Goal: Use online tool/utility: Utilize a website feature to perform a specific function

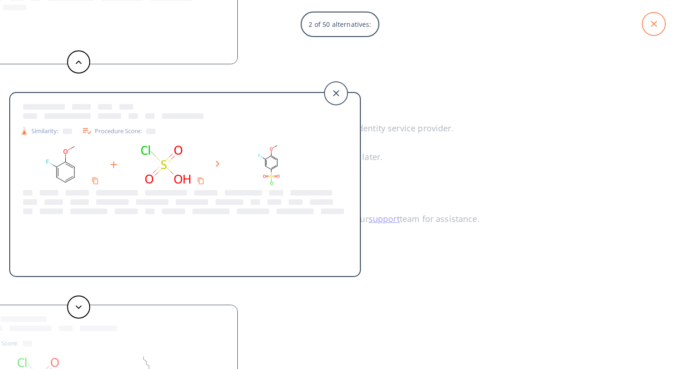
click at [659, 32] on icon at bounding box center [653, 23] width 23 height 23
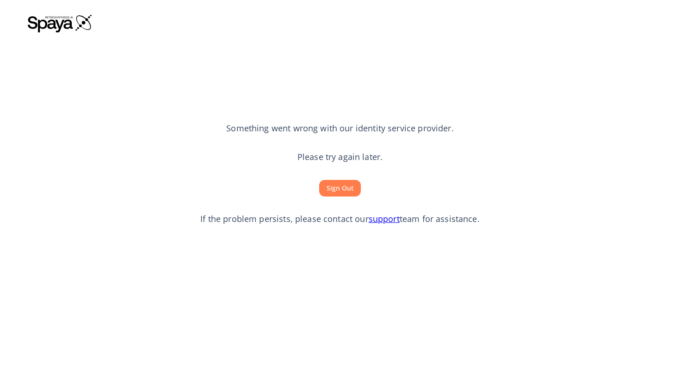
click at [343, 185] on button "Sign Out" at bounding box center [340, 188] width 42 height 17
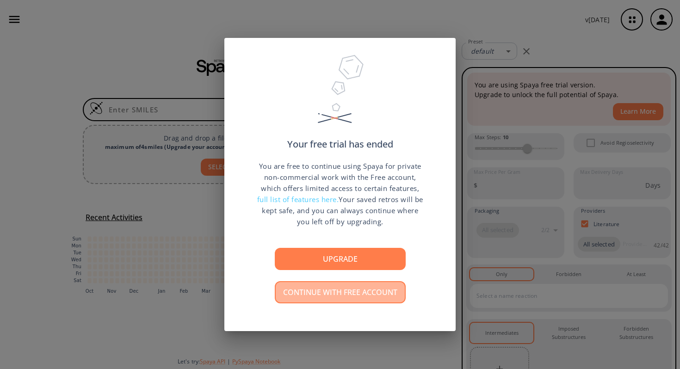
click at [312, 285] on button "Continue with free account" at bounding box center [340, 292] width 131 height 22
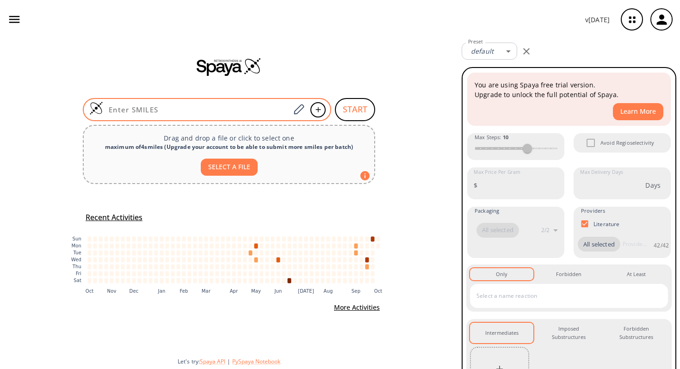
click at [265, 106] on input at bounding box center [196, 109] width 187 height 9
click at [252, 106] on input at bounding box center [196, 109] width 187 height 9
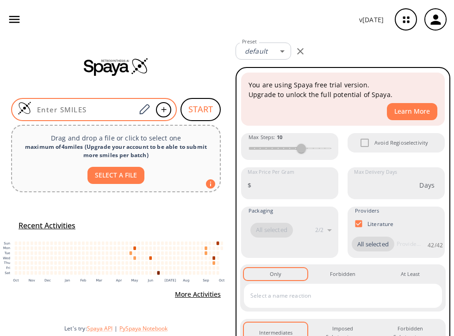
click at [99, 110] on input at bounding box center [83, 109] width 104 height 9
paste input "O=C(NC1=CC=C(C(C(C)C)OC([C@](C2=CC=CC=C2)(OC)C(F)(F)F)=O)C=C1)[C@H]3N(C([C@@H](…"
type input "O=C(NC1=CC=C(C(C(C)C)OC([C@](C2=CC=CC=C2)(OC)C(F)(F)F)=O)C=C1)[C@H]3N(C([C@@H](…"
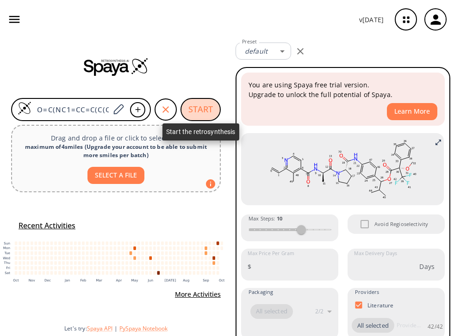
click at [198, 106] on button "START" at bounding box center [200, 109] width 40 height 23
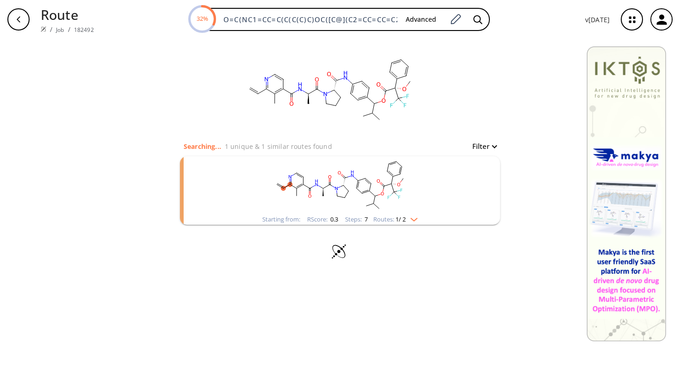
click at [416, 211] on rect "clusters" at bounding box center [340, 185] width 241 height 58
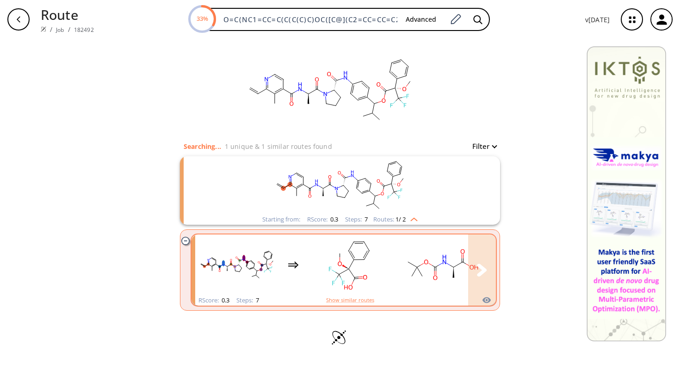
click at [395, 283] on div "clusters" at bounding box center [570, 265] width 751 height 61
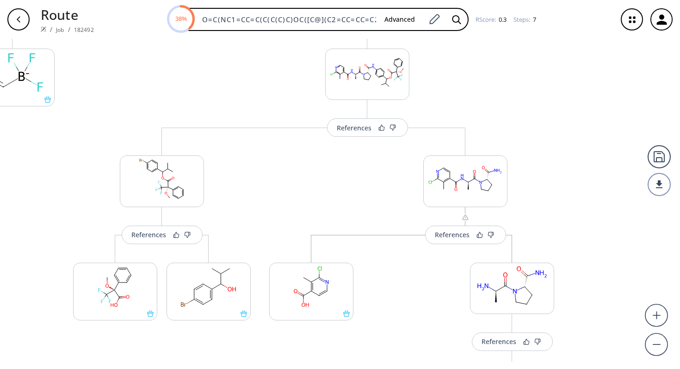
scroll to position [134, 0]
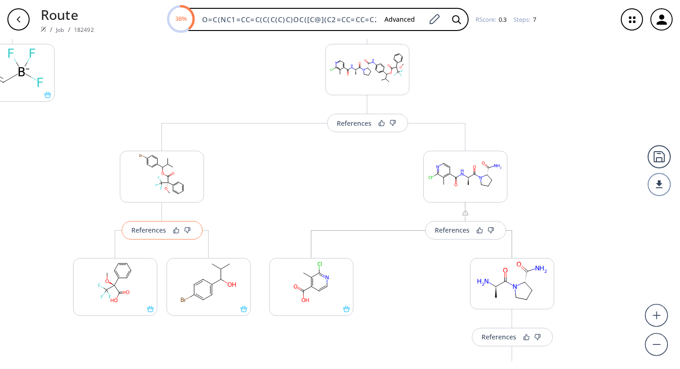
click at [151, 235] on button "References" at bounding box center [162, 230] width 81 height 19
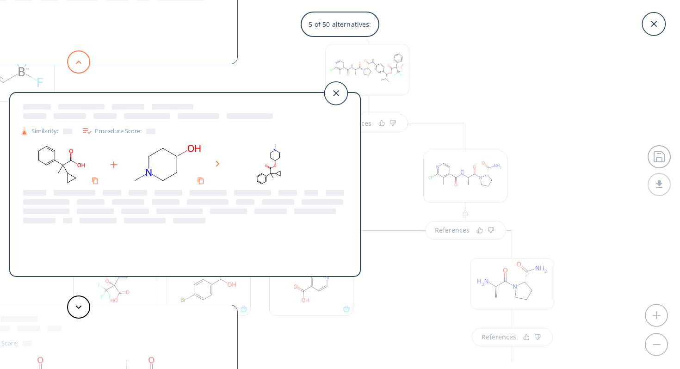
click at [83, 55] on button at bounding box center [78, 61] width 23 height 23
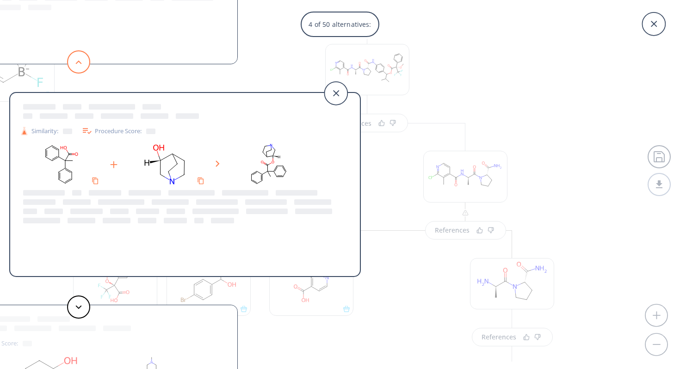
click at [83, 55] on button at bounding box center [78, 61] width 23 height 23
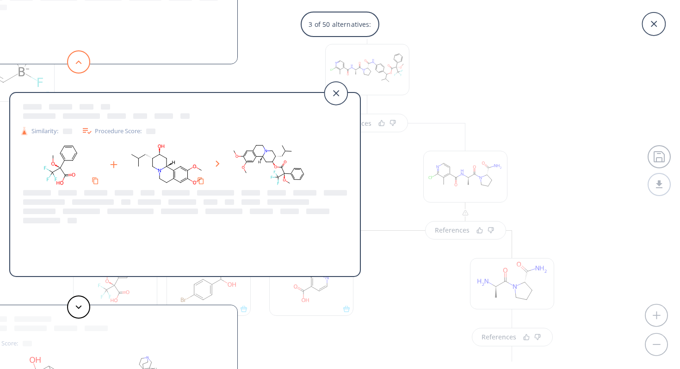
click at [83, 55] on button at bounding box center [78, 61] width 23 height 23
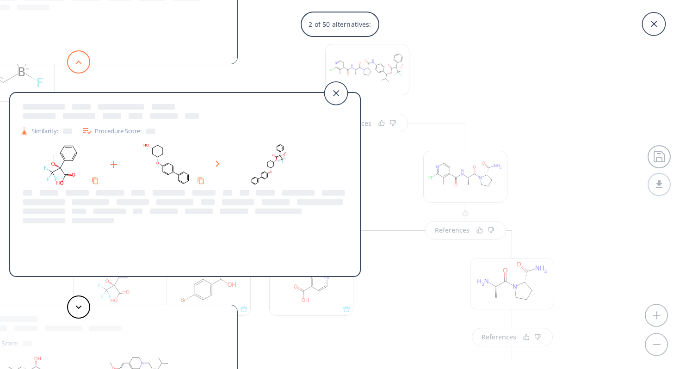
click at [84, 55] on button at bounding box center [78, 61] width 23 height 23
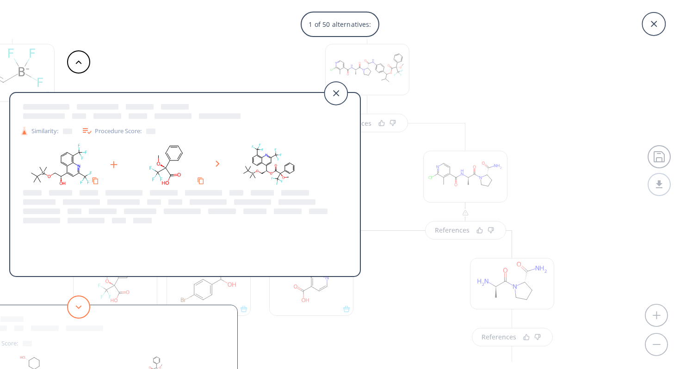
click at [79, 306] on icon at bounding box center [78, 307] width 6 height 4
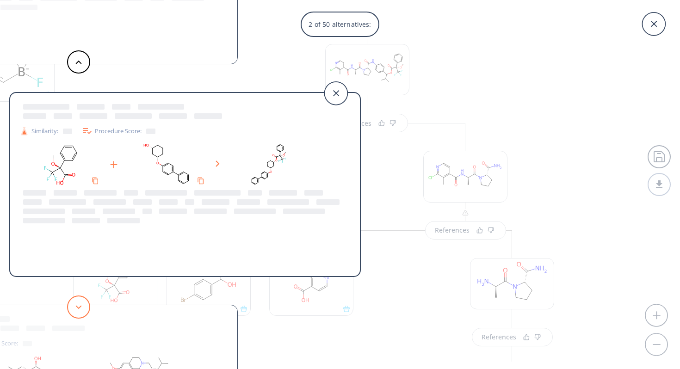
click at [79, 307] on icon at bounding box center [78, 307] width 6 height 4
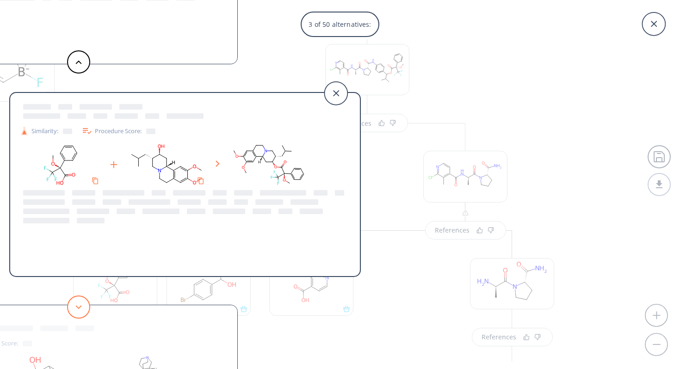
click at [79, 307] on polygon at bounding box center [79, 307] width 6 height 4
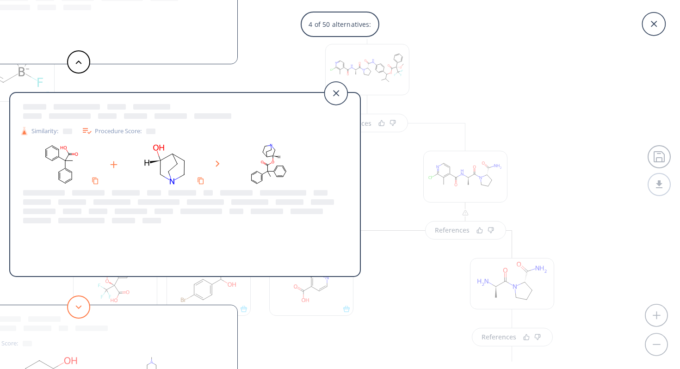
click at [79, 307] on polygon at bounding box center [79, 307] width 6 height 4
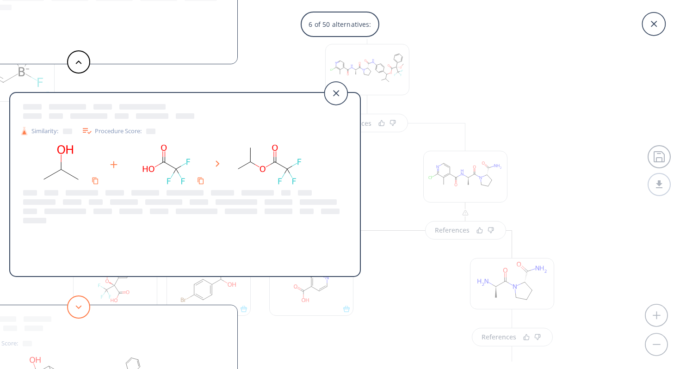
click at [79, 307] on polygon at bounding box center [79, 307] width 6 height 4
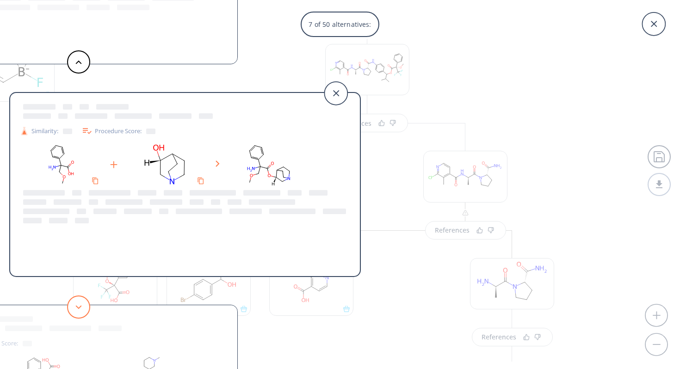
click at [79, 307] on polygon at bounding box center [79, 307] width 6 height 4
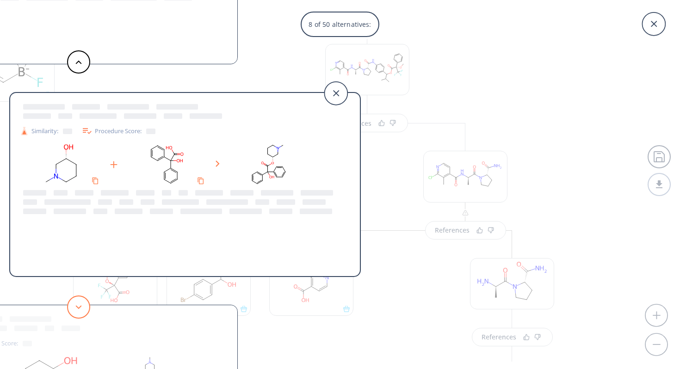
click at [79, 307] on polygon at bounding box center [79, 307] width 6 height 4
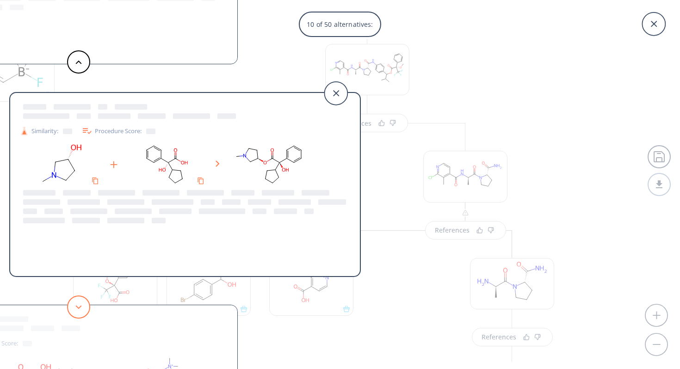
click at [79, 307] on polygon at bounding box center [79, 307] width 6 height 4
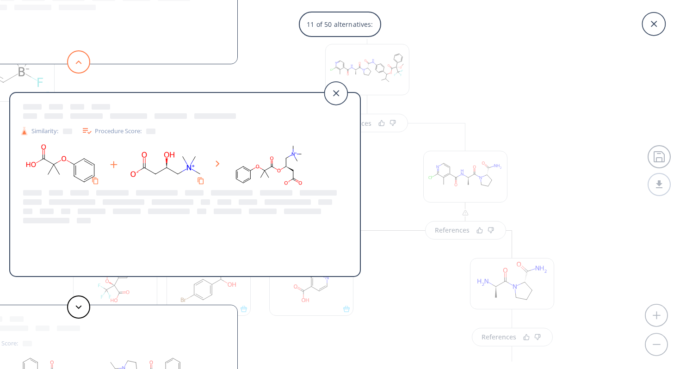
click at [75, 64] on button at bounding box center [78, 61] width 23 height 23
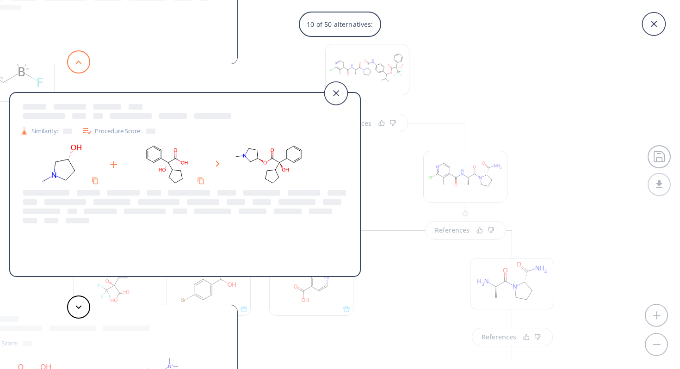
click at [75, 64] on button at bounding box center [78, 61] width 23 height 23
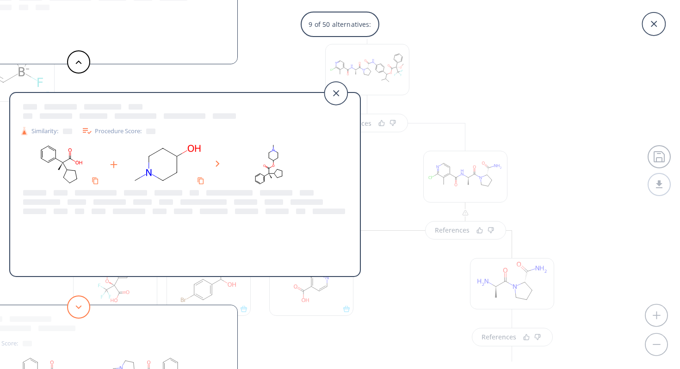
click at [71, 310] on button at bounding box center [78, 307] width 23 height 23
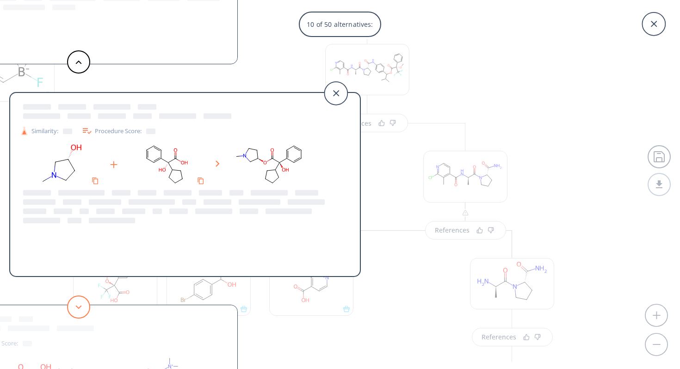
click at [71, 310] on button at bounding box center [78, 307] width 23 height 23
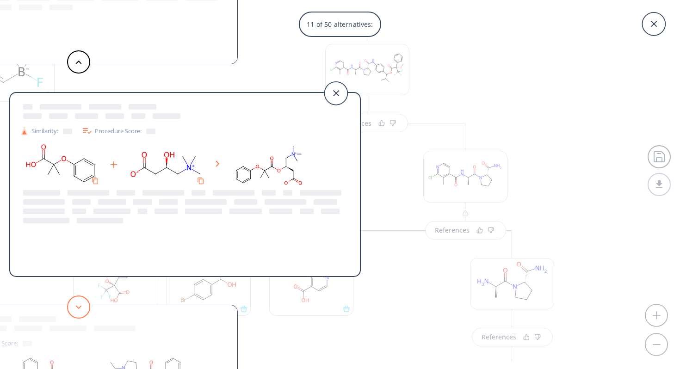
click at [71, 310] on button at bounding box center [78, 307] width 23 height 23
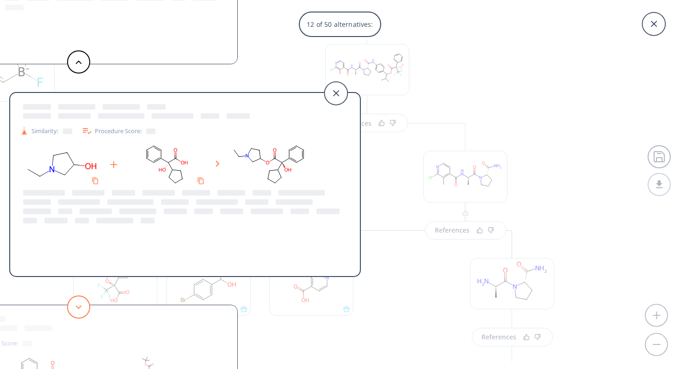
click at [71, 310] on button at bounding box center [78, 307] width 23 height 23
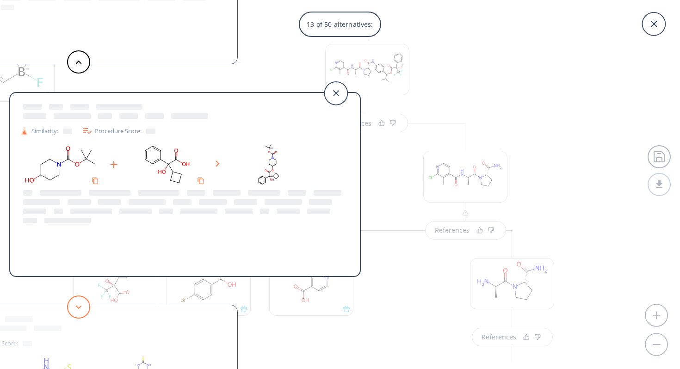
click at [71, 310] on button at bounding box center [78, 307] width 23 height 23
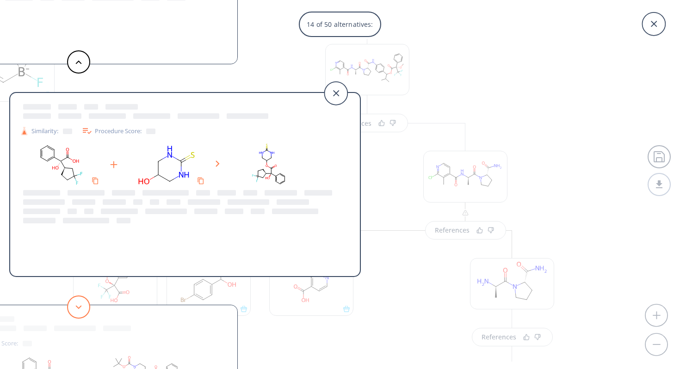
click at [71, 310] on button at bounding box center [78, 307] width 23 height 23
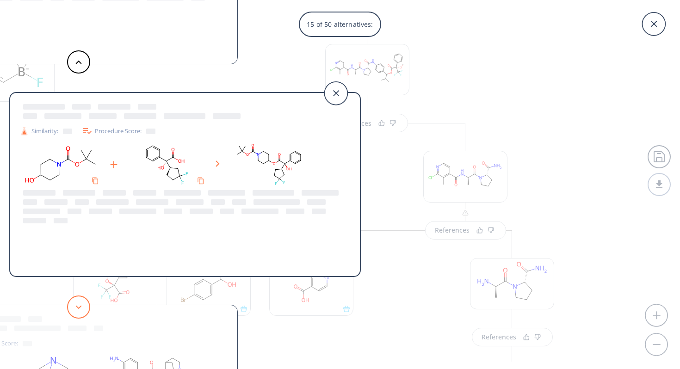
click at [71, 310] on button at bounding box center [78, 307] width 23 height 23
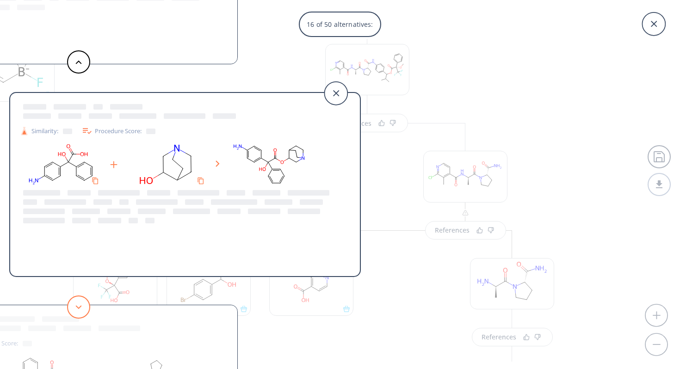
click at [71, 310] on button at bounding box center [78, 307] width 23 height 23
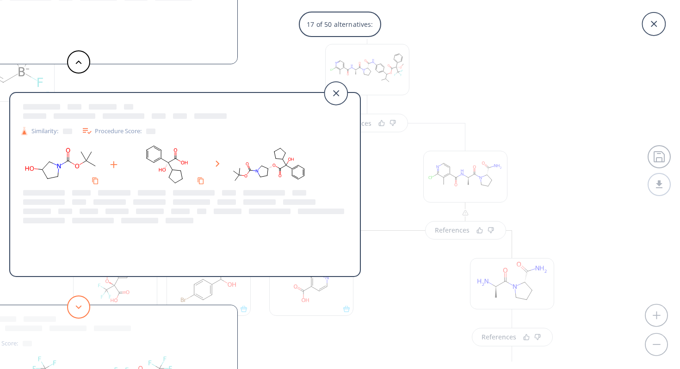
click at [71, 310] on button at bounding box center [78, 307] width 23 height 23
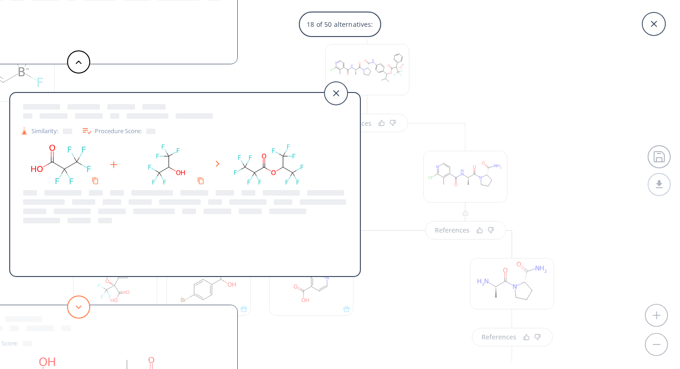
click at [71, 310] on button at bounding box center [78, 307] width 23 height 23
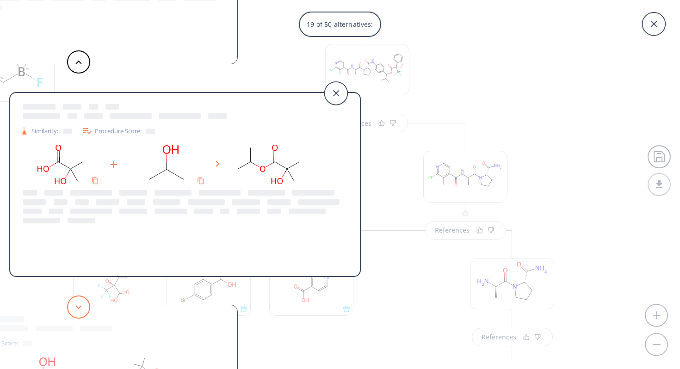
click at [71, 310] on button at bounding box center [78, 307] width 23 height 23
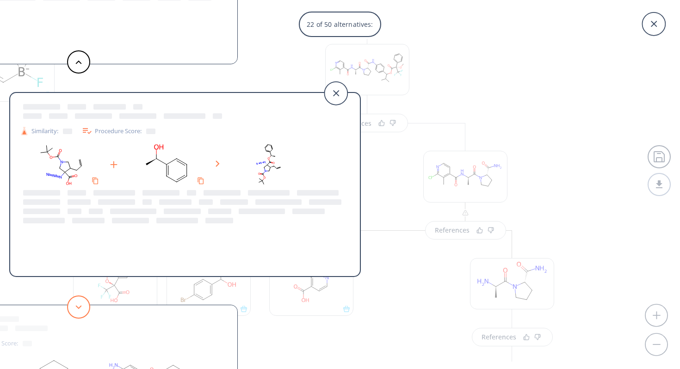
click at [71, 310] on button at bounding box center [78, 307] width 23 height 23
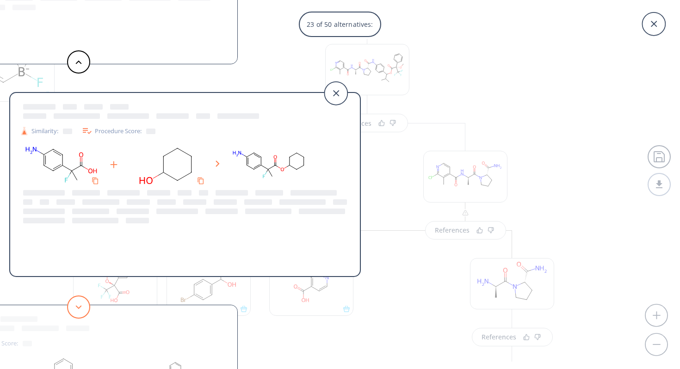
click at [71, 310] on button at bounding box center [78, 307] width 23 height 23
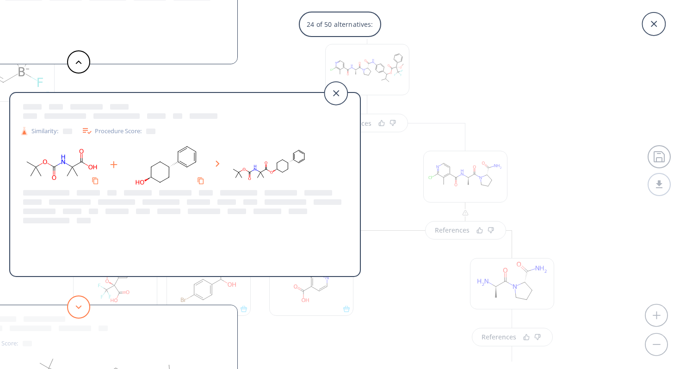
click at [71, 310] on button at bounding box center [78, 307] width 23 height 23
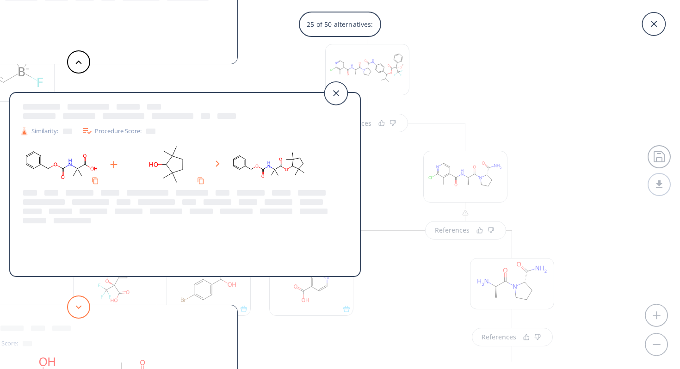
click at [71, 310] on button at bounding box center [78, 307] width 23 height 23
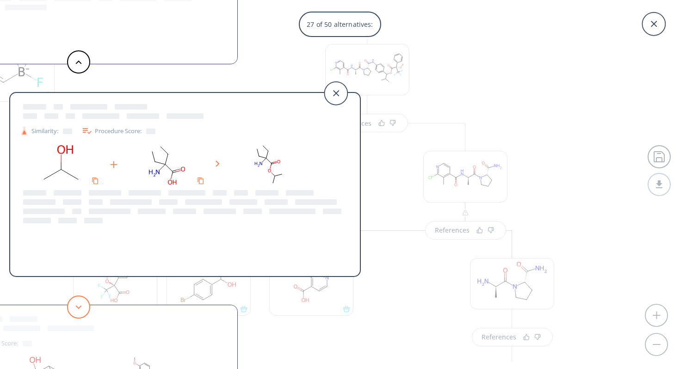
click at [71, 310] on button at bounding box center [78, 307] width 23 height 23
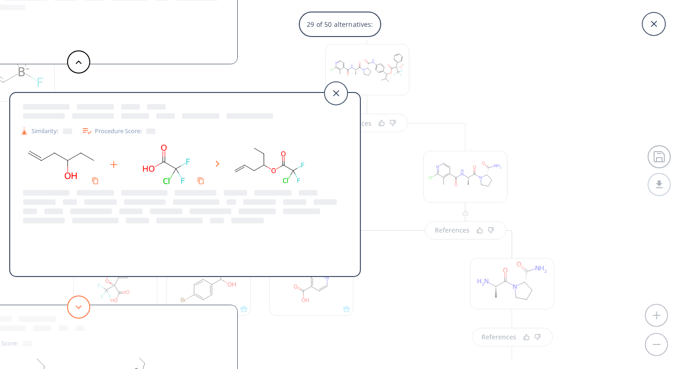
click at [75, 307] on button at bounding box center [78, 307] width 23 height 23
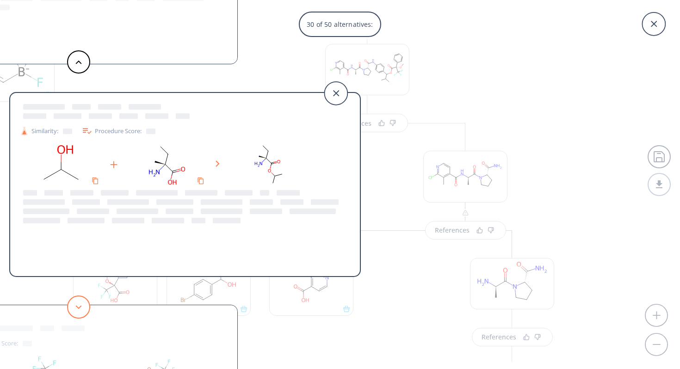
click at [75, 307] on button at bounding box center [78, 307] width 23 height 23
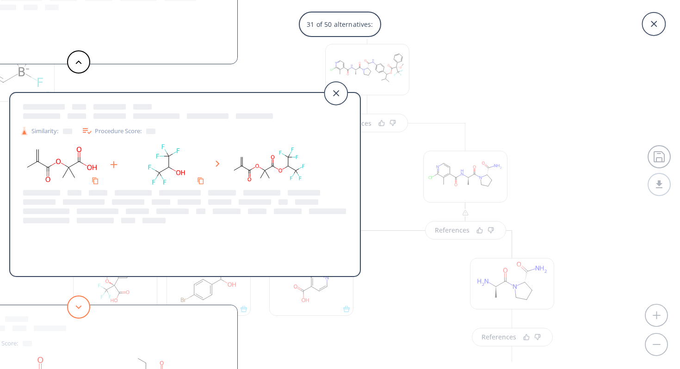
click at [75, 307] on button at bounding box center [78, 307] width 23 height 23
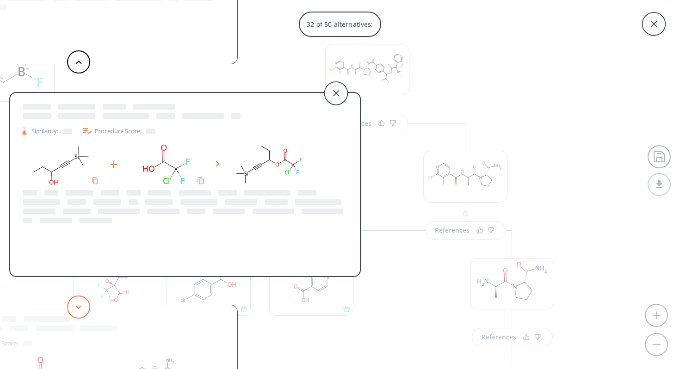
click at [75, 307] on button at bounding box center [78, 307] width 23 height 23
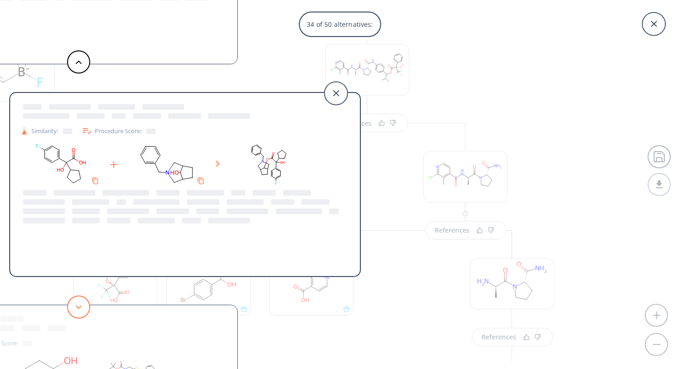
click at [75, 307] on button at bounding box center [78, 307] width 23 height 23
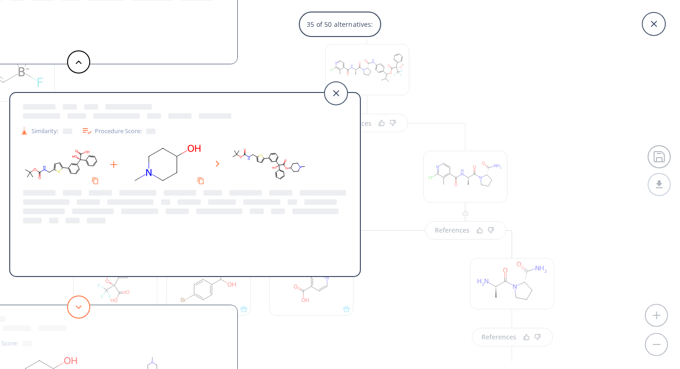
click at [75, 307] on button at bounding box center [78, 307] width 23 height 23
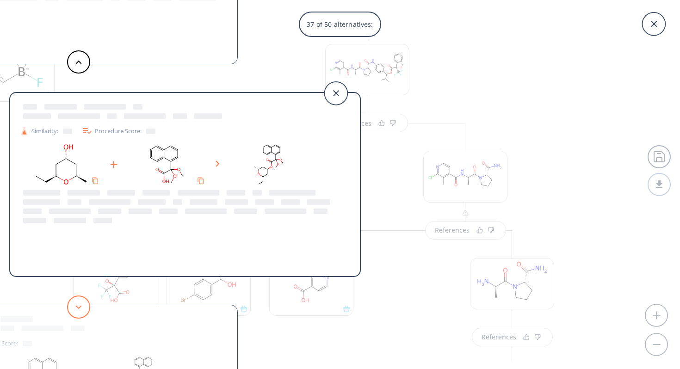
click at [75, 307] on button at bounding box center [78, 307] width 23 height 23
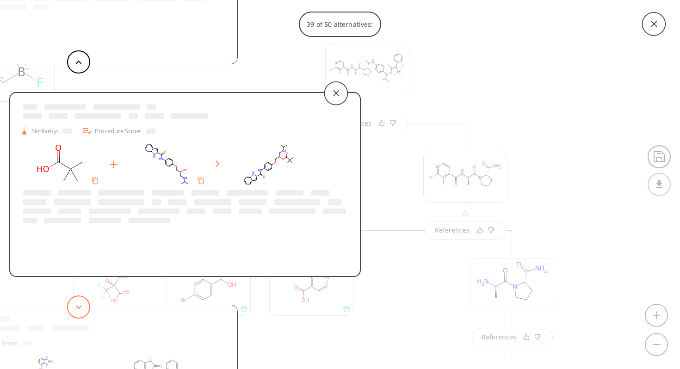
click at [75, 307] on button at bounding box center [78, 307] width 23 height 23
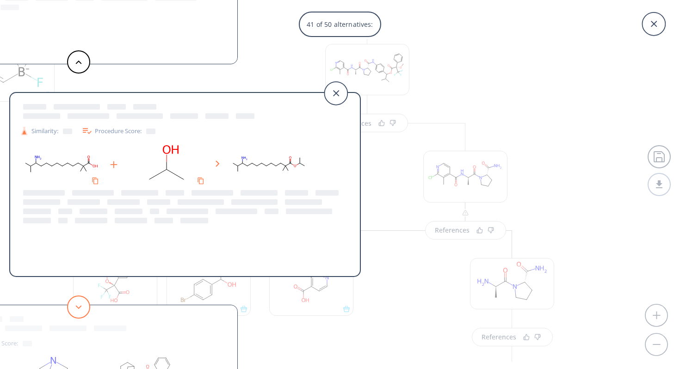
click at [75, 307] on button at bounding box center [78, 307] width 23 height 23
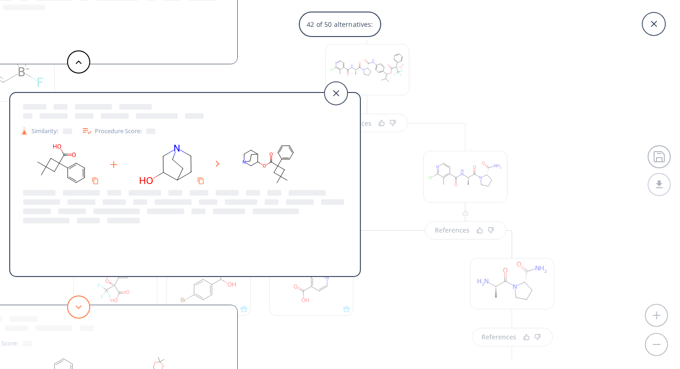
click at [75, 307] on button at bounding box center [78, 307] width 23 height 23
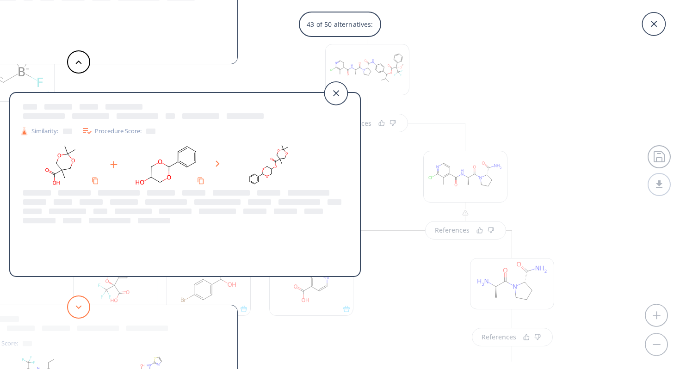
click at [75, 307] on button at bounding box center [78, 307] width 23 height 23
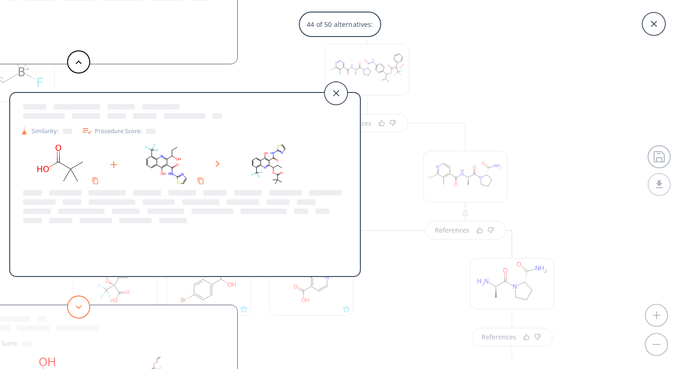
click at [75, 307] on button at bounding box center [78, 307] width 23 height 23
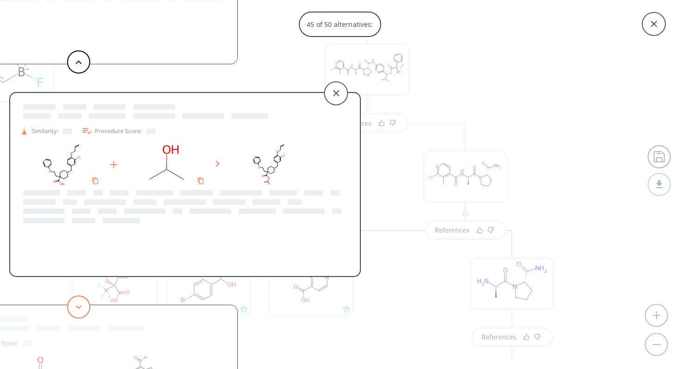
click at [75, 307] on button at bounding box center [78, 307] width 23 height 23
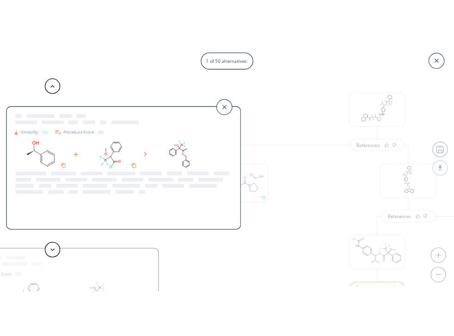
scroll to position [274, 0]
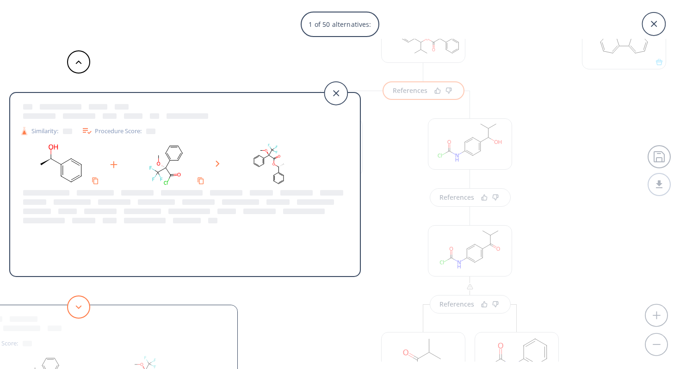
click at [77, 308] on polygon at bounding box center [79, 307] width 6 height 4
click at [78, 308] on polygon at bounding box center [79, 307] width 6 height 4
click at [77, 307] on polygon at bounding box center [79, 307] width 6 height 4
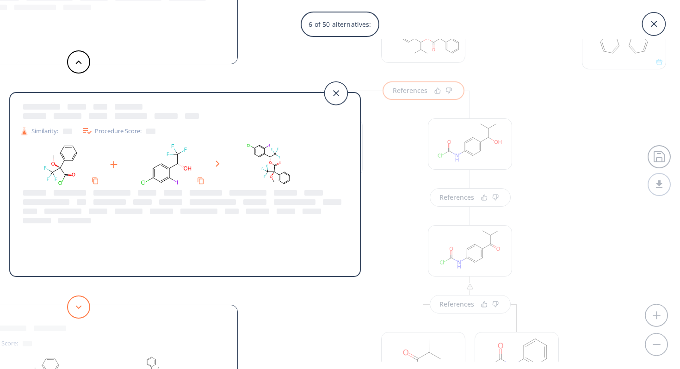
click at [77, 307] on polygon at bounding box center [79, 307] width 6 height 4
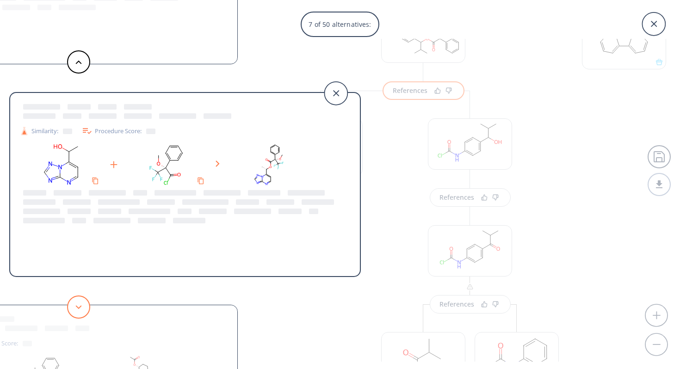
click at [77, 307] on polygon at bounding box center [79, 307] width 6 height 4
click at [77, 306] on polygon at bounding box center [79, 307] width 6 height 4
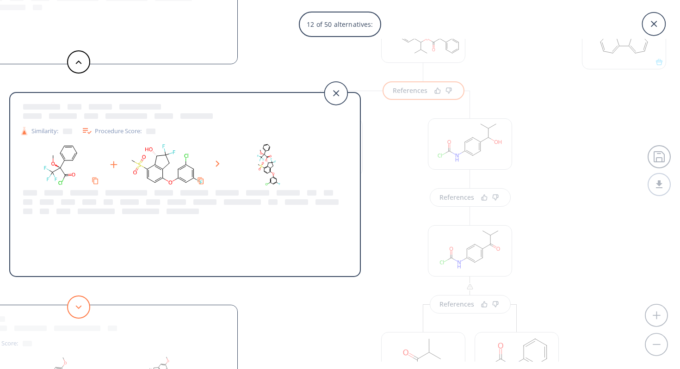
click at [77, 306] on polygon at bounding box center [79, 307] width 6 height 4
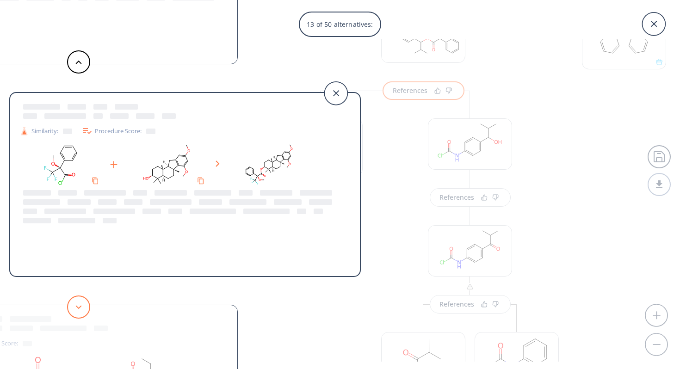
click at [77, 306] on polygon at bounding box center [79, 307] width 6 height 4
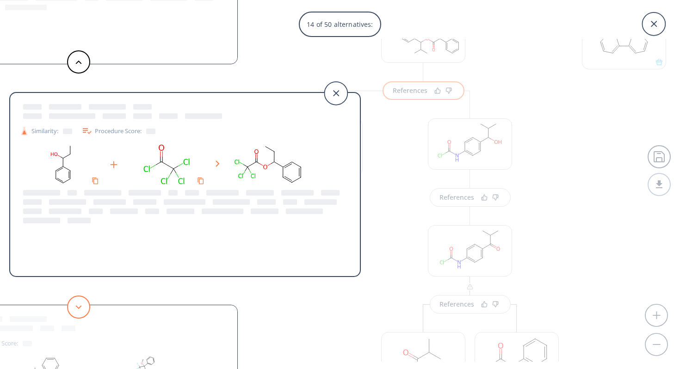
click at [77, 306] on polygon at bounding box center [79, 307] width 6 height 4
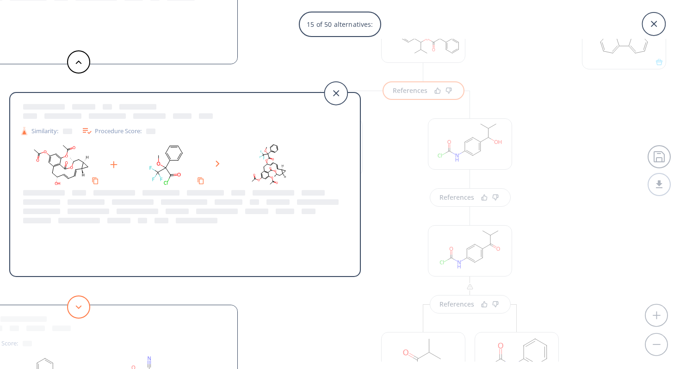
click at [77, 306] on polygon at bounding box center [79, 307] width 6 height 4
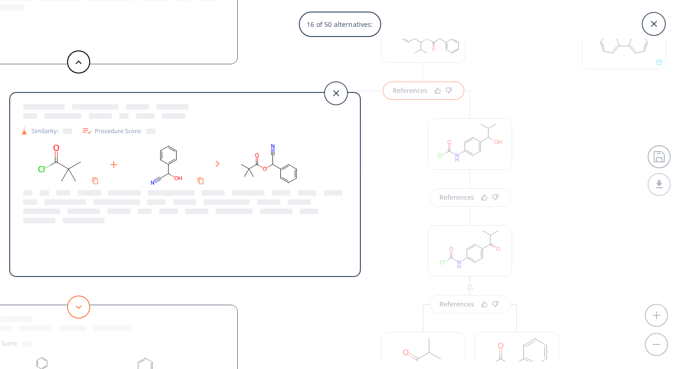
click at [77, 306] on polygon at bounding box center [79, 307] width 6 height 4
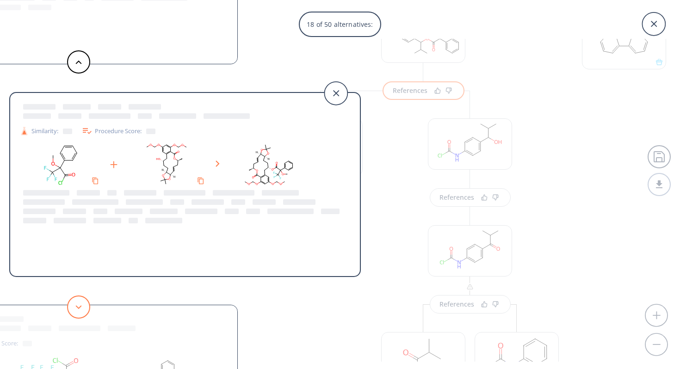
click at [77, 306] on polygon at bounding box center [79, 307] width 6 height 4
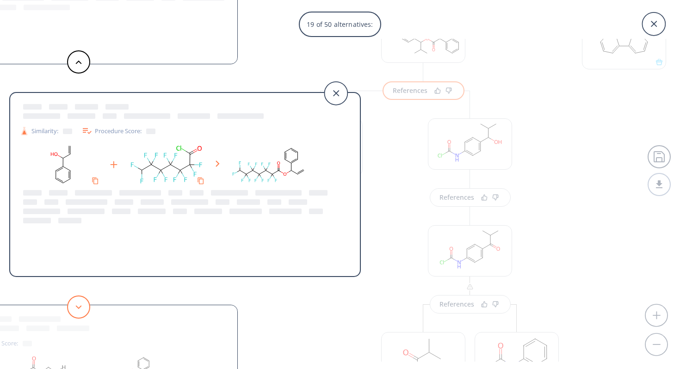
click at [77, 306] on polygon at bounding box center [79, 307] width 6 height 4
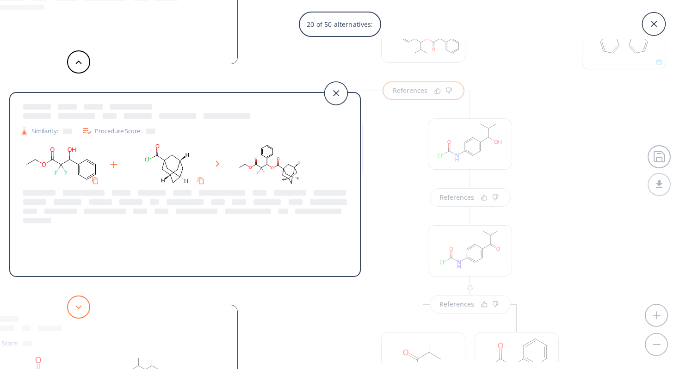
click at [77, 306] on polygon at bounding box center [79, 307] width 6 height 4
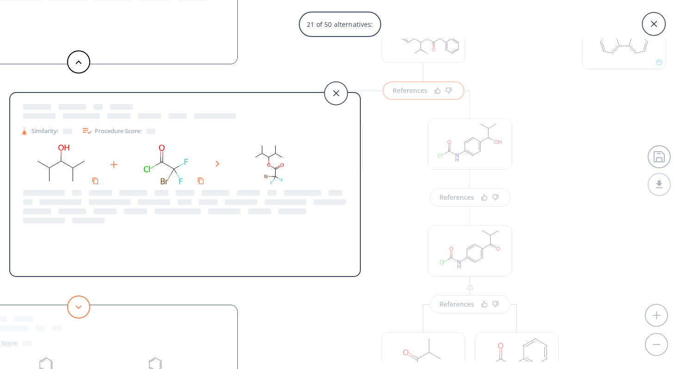
click at [77, 306] on polygon at bounding box center [79, 307] width 6 height 4
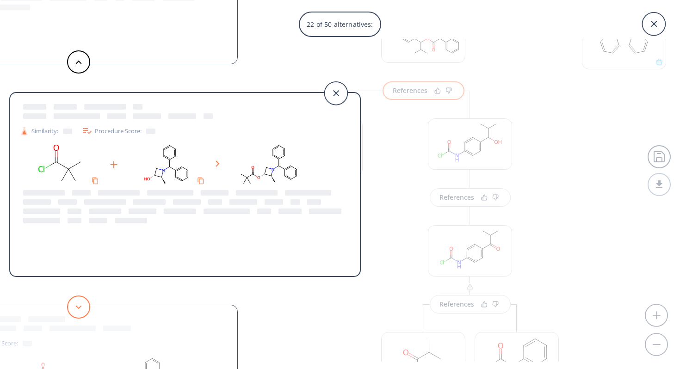
click at [77, 306] on polygon at bounding box center [79, 307] width 6 height 4
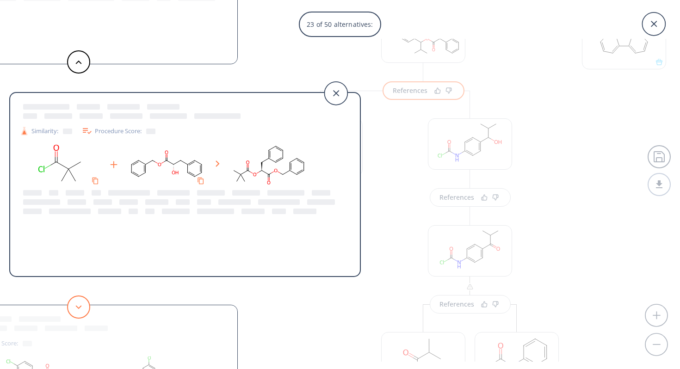
click at [77, 306] on polygon at bounding box center [79, 307] width 6 height 4
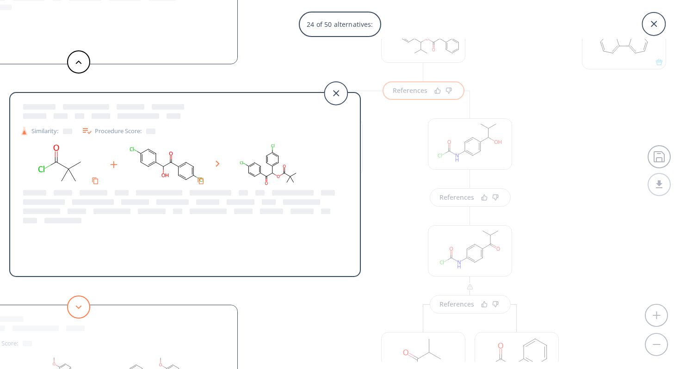
click at [77, 306] on polygon at bounding box center [79, 307] width 6 height 4
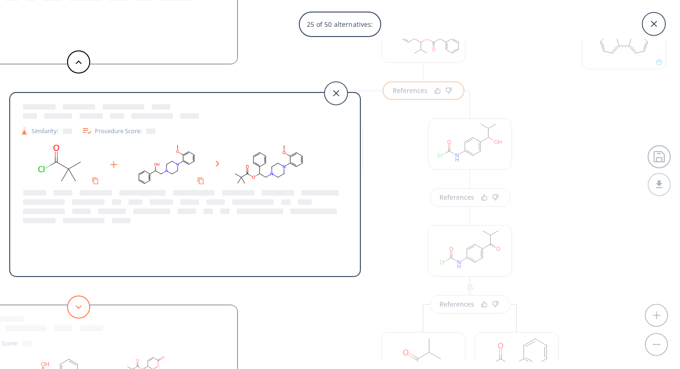
click at [77, 306] on polygon at bounding box center [79, 307] width 6 height 4
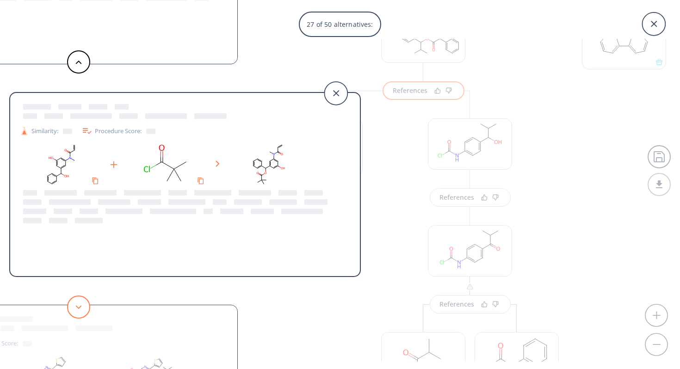
click at [77, 306] on polygon at bounding box center [79, 307] width 6 height 4
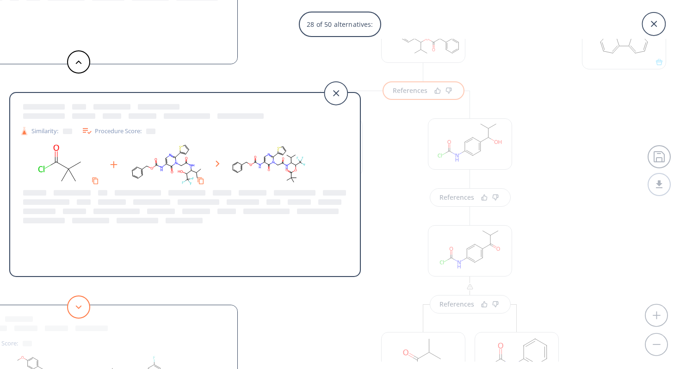
click at [77, 306] on polygon at bounding box center [79, 307] width 6 height 4
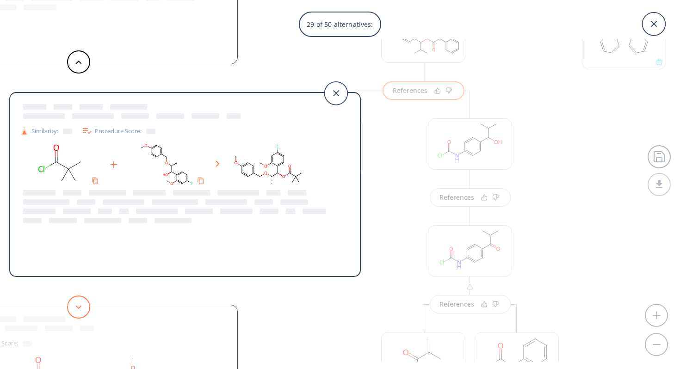
click at [77, 306] on polygon at bounding box center [79, 307] width 6 height 4
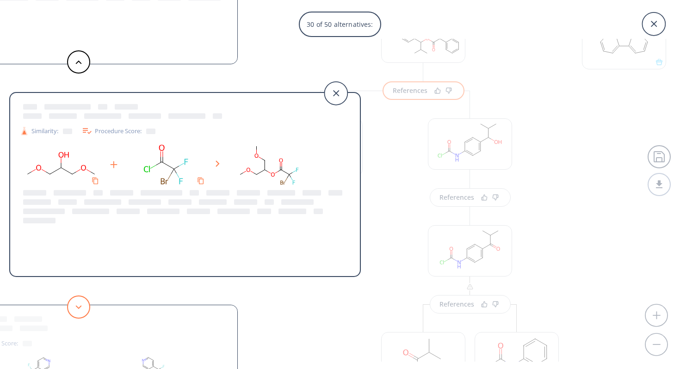
click at [77, 306] on polygon at bounding box center [79, 307] width 6 height 4
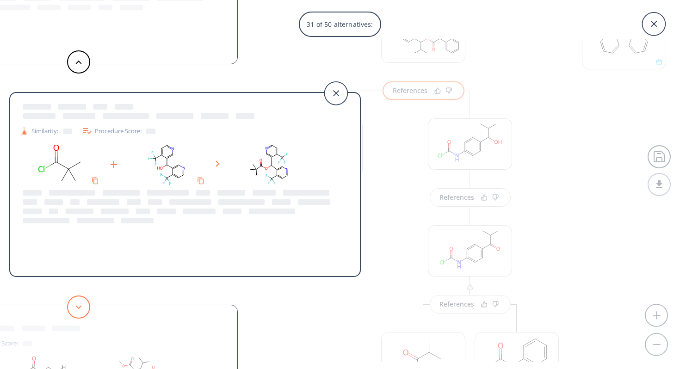
click at [77, 306] on polygon at bounding box center [79, 307] width 6 height 4
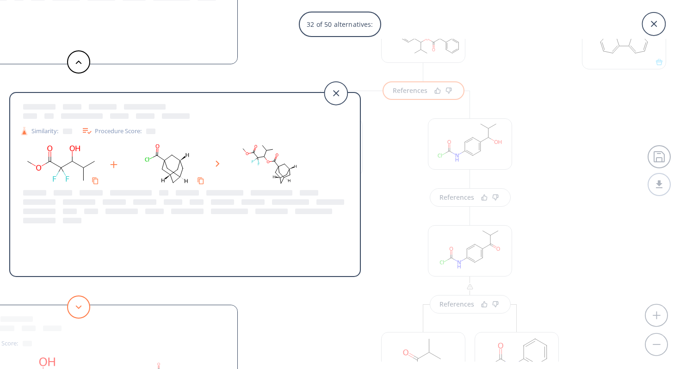
click at [77, 306] on icon at bounding box center [78, 307] width 6 height 4
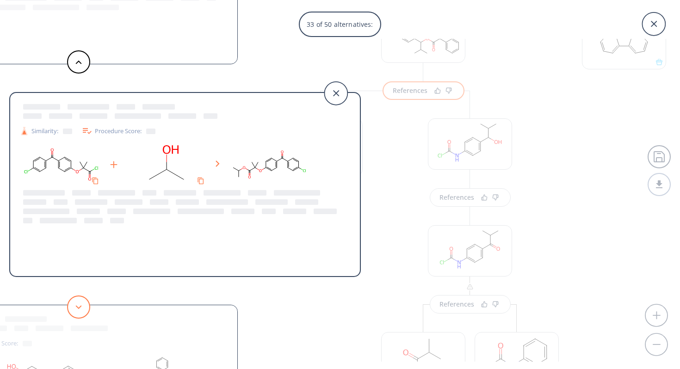
click at [77, 306] on icon at bounding box center [78, 307] width 6 height 4
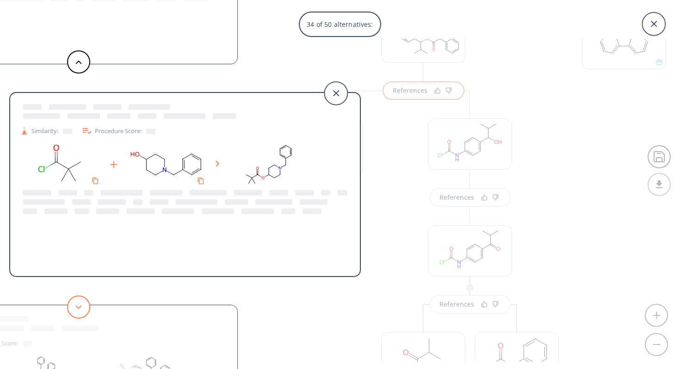
click at [77, 306] on icon at bounding box center [78, 307] width 6 height 4
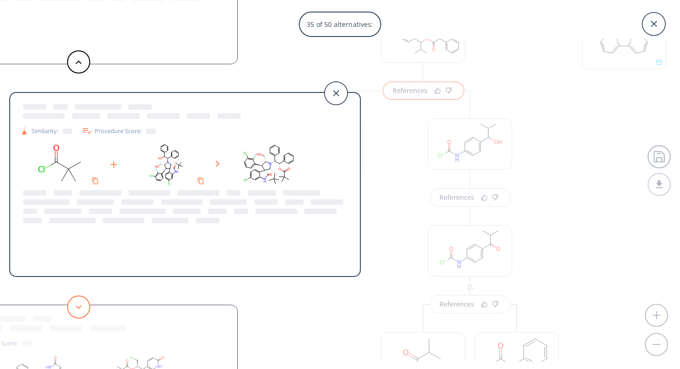
click at [77, 306] on icon at bounding box center [78, 307] width 6 height 4
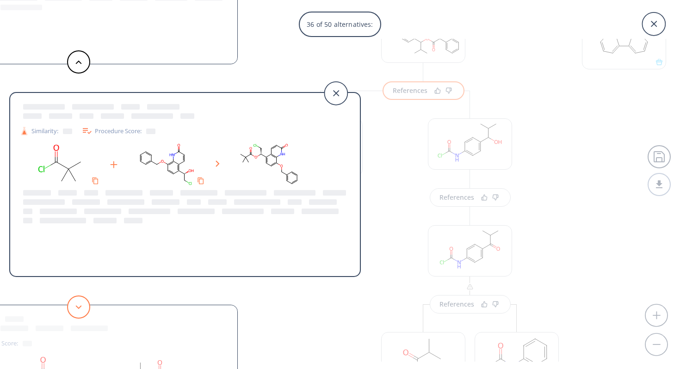
click at [77, 306] on icon at bounding box center [78, 307] width 6 height 4
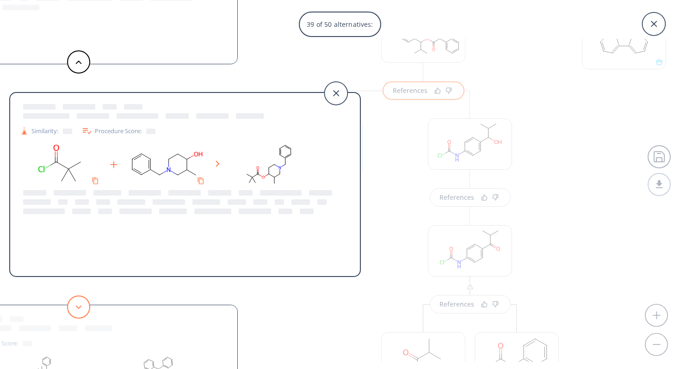
click at [77, 306] on icon at bounding box center [78, 307] width 6 height 4
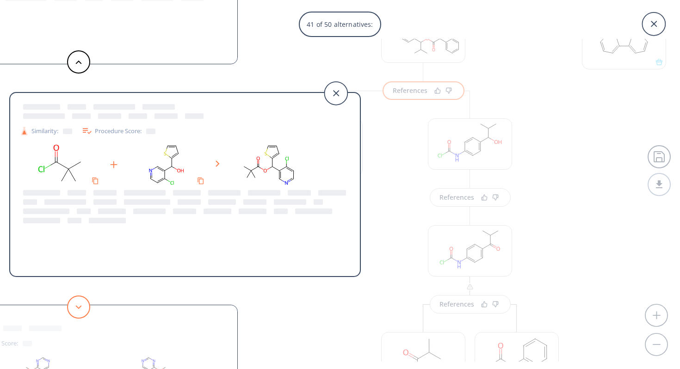
click at [77, 306] on icon at bounding box center [78, 307] width 6 height 4
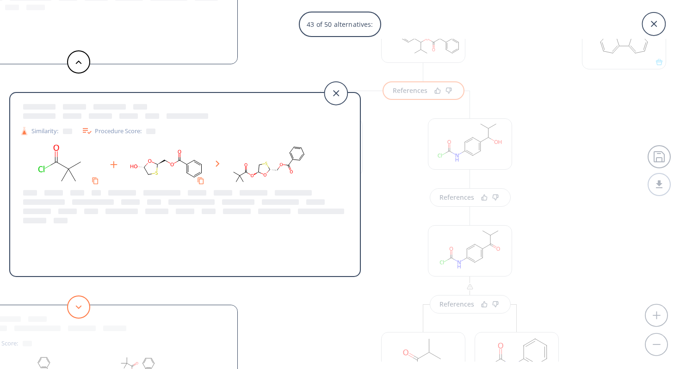
click at [77, 306] on icon at bounding box center [78, 307] width 6 height 4
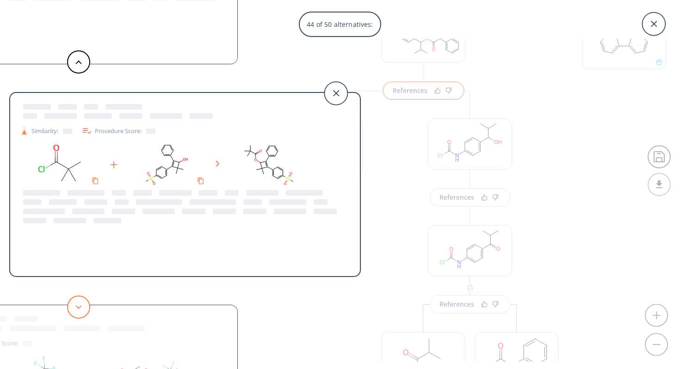
click at [77, 306] on icon at bounding box center [78, 307] width 6 height 4
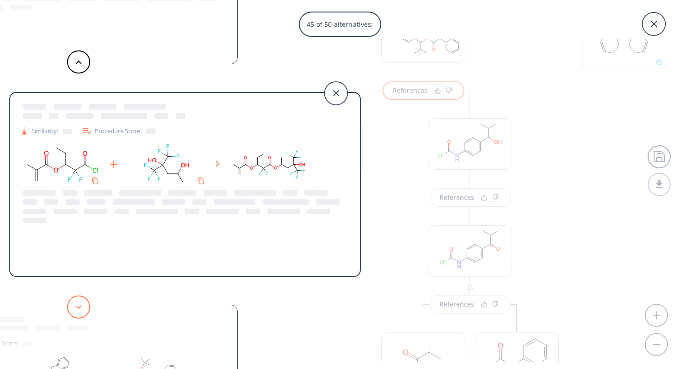
click at [77, 306] on icon at bounding box center [78, 307] width 6 height 4
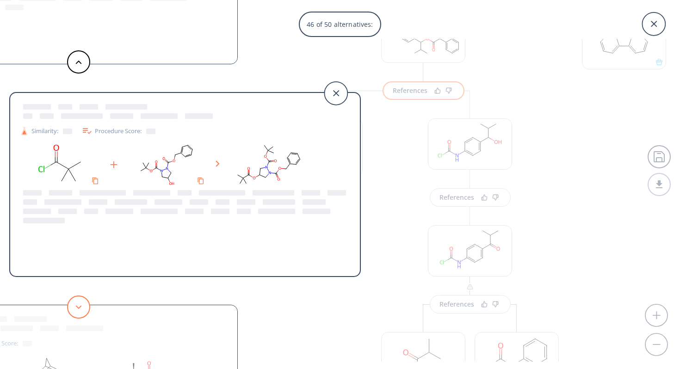
click at [77, 306] on icon at bounding box center [78, 307] width 6 height 4
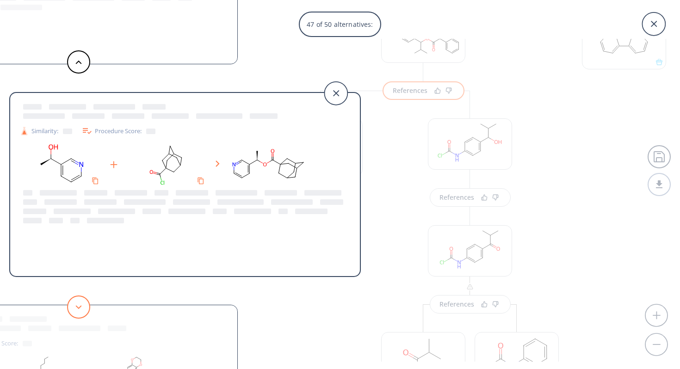
click at [77, 306] on icon at bounding box center [78, 307] width 6 height 4
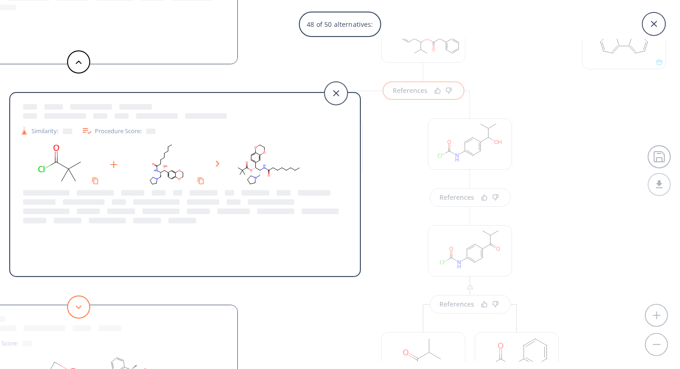
click at [77, 306] on icon at bounding box center [78, 307] width 6 height 4
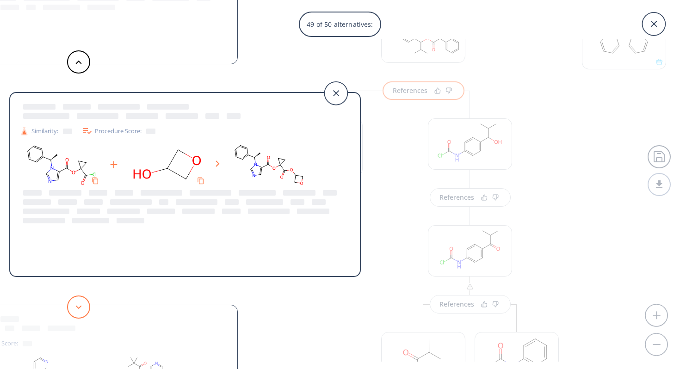
click at [77, 306] on icon at bounding box center [78, 307] width 6 height 4
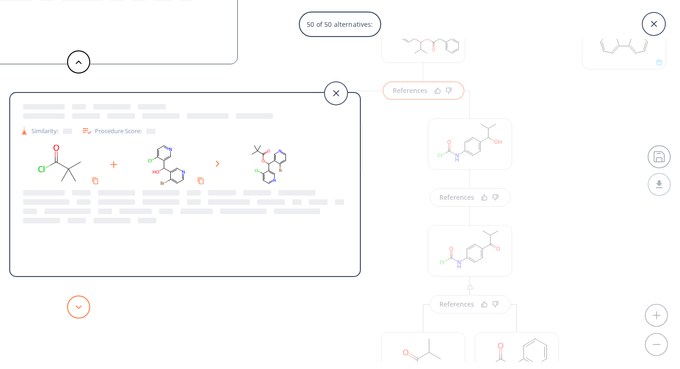
click at [77, 306] on icon at bounding box center [78, 307] width 6 height 4
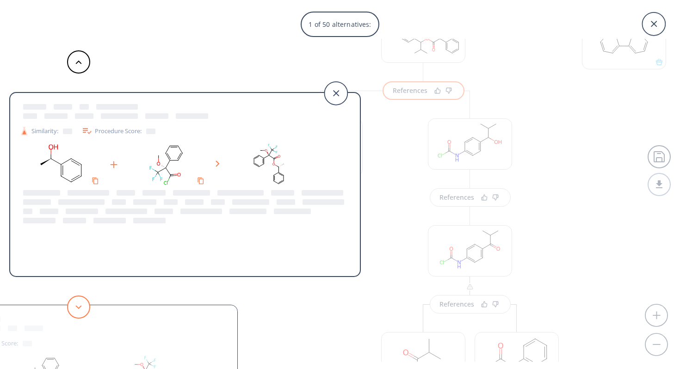
click at [79, 308] on icon at bounding box center [78, 307] width 6 height 4
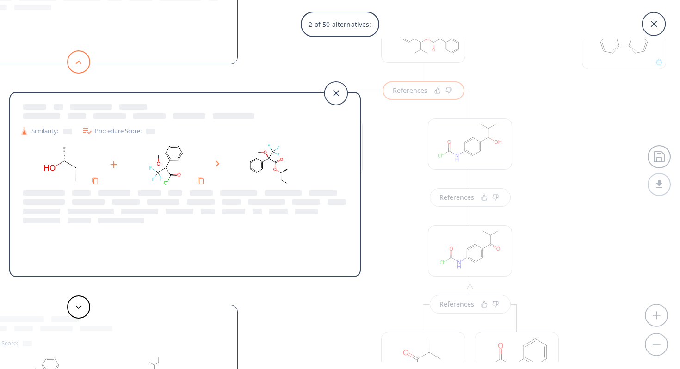
click at [71, 66] on button at bounding box center [78, 61] width 23 height 23
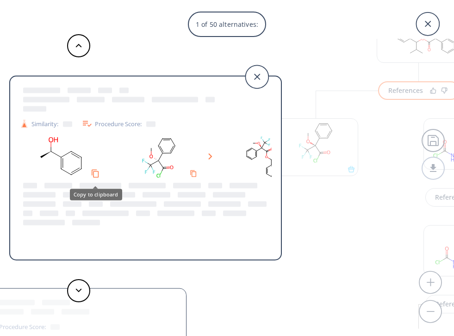
click at [96, 173] on icon "Copy to clipboard" at bounding box center [95, 173] width 9 height 9
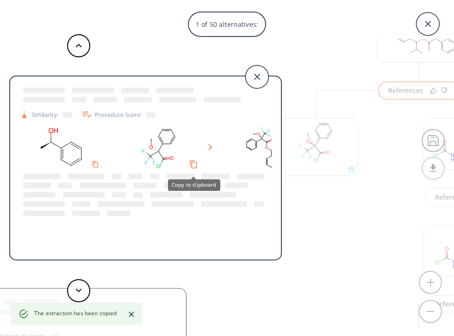
click at [194, 164] on icon "Copy to clipboard" at bounding box center [193, 164] width 9 height 9
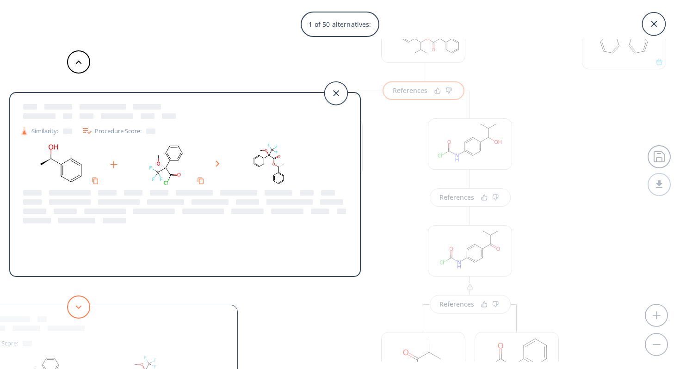
click at [81, 303] on button at bounding box center [78, 307] width 23 height 23
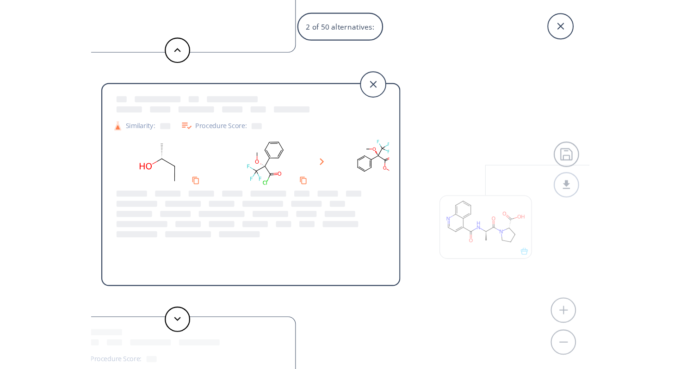
scroll to position [274, 0]
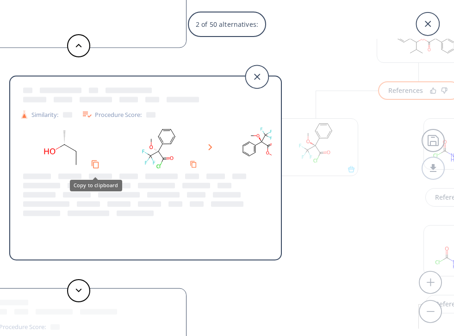
click at [95, 166] on icon "Copy to clipboard" at bounding box center [95, 164] width 9 height 9
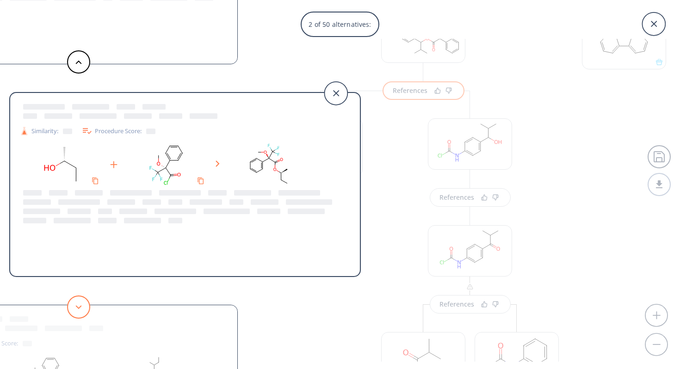
click at [78, 308] on polygon at bounding box center [79, 307] width 6 height 4
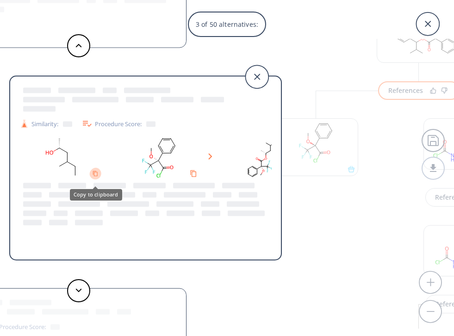
click at [95, 174] on icon "Copy to clipboard" at bounding box center [96, 174] width 6 height 6
